Goal: Task Accomplishment & Management: Use online tool/utility

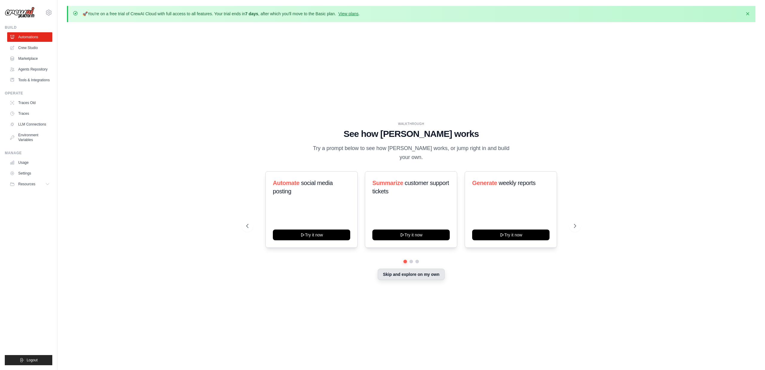
click at [421, 272] on button "Skip and explore on my own" at bounding box center [410, 273] width 67 height 11
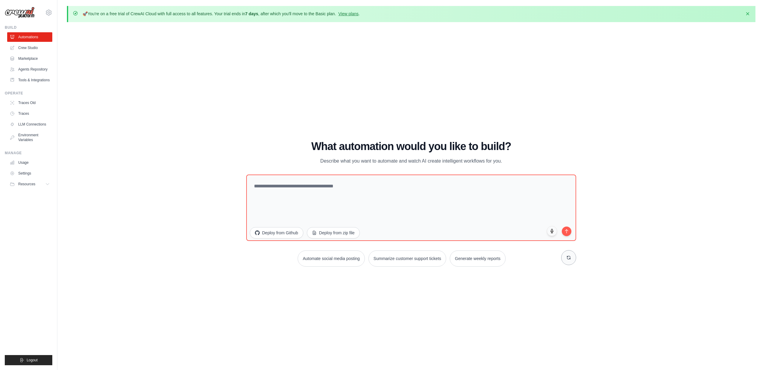
click at [569, 257] on icon at bounding box center [568, 257] width 5 height 5
click at [475, 258] on button "Process invoices automatically" at bounding box center [466, 258] width 67 height 16
type textarea "**********"
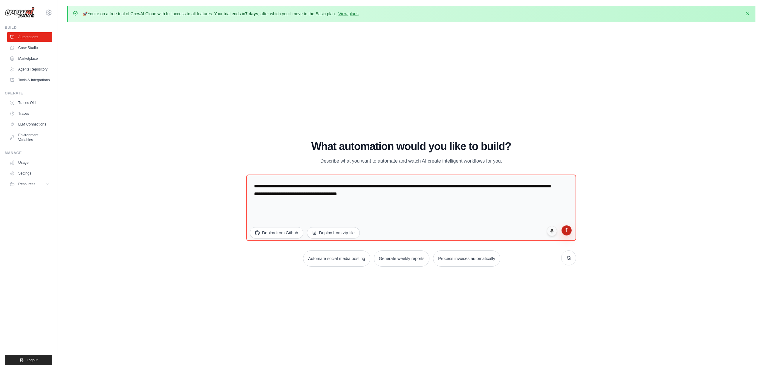
click at [567, 229] on icon "submit" at bounding box center [566, 229] width 5 height 5
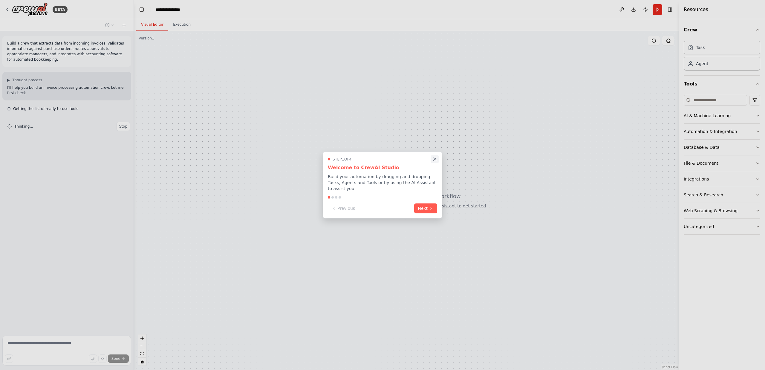
click at [436, 159] on icon "Close walkthrough" at bounding box center [434, 158] width 5 height 5
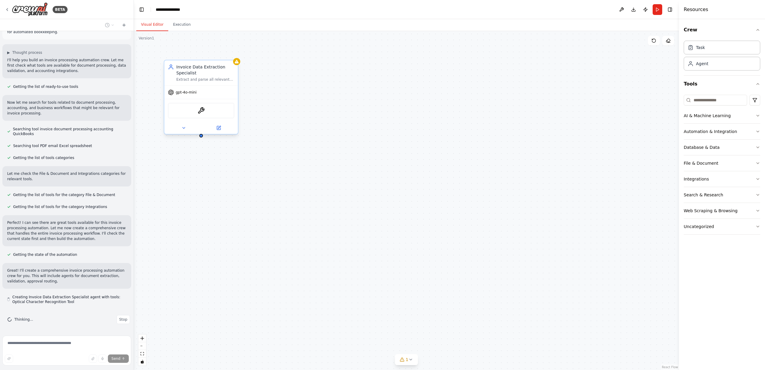
scroll to position [35, 0]
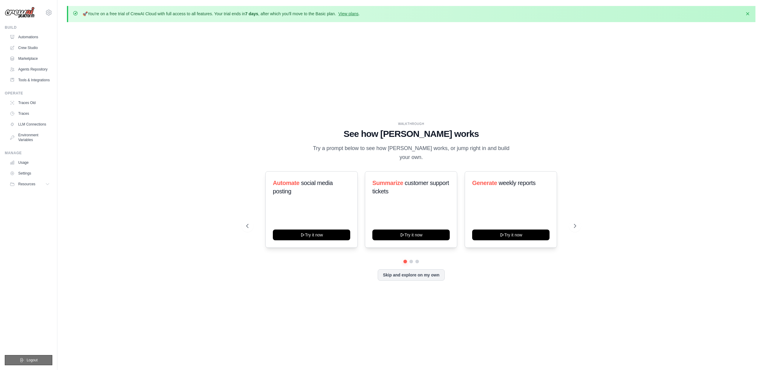
click at [27, 360] on span "Logout" at bounding box center [32, 359] width 11 height 5
